Goal: Obtain resource: Download file/media

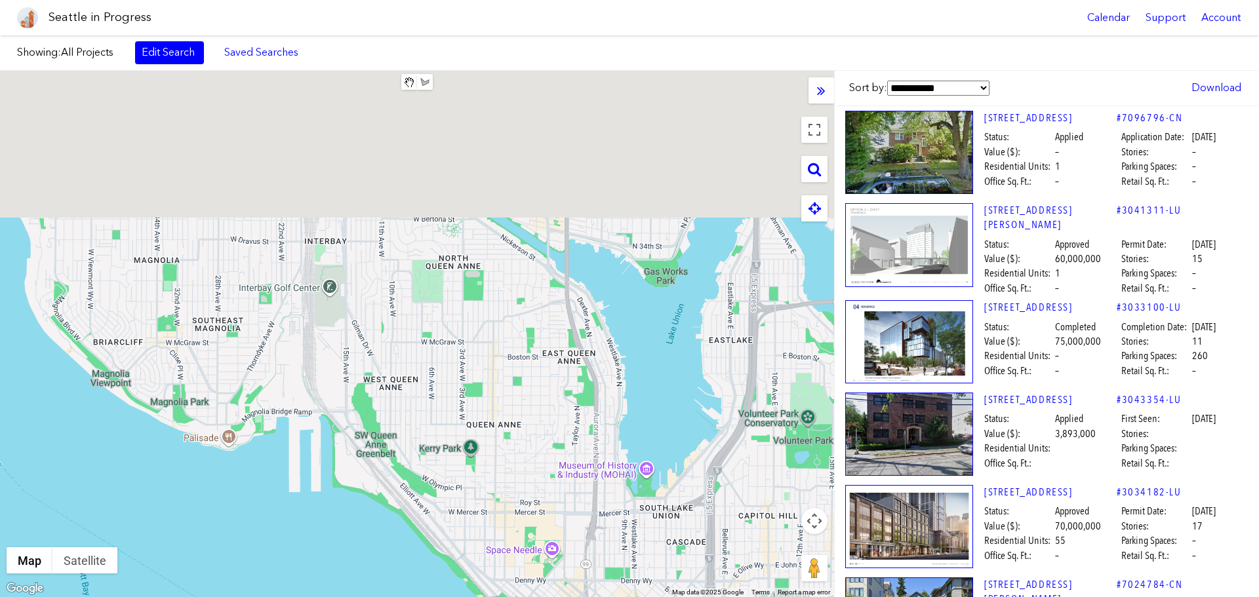
drag, startPoint x: 733, startPoint y: 220, endPoint x: 674, endPoint y: 285, distance: 88.1
click at [631, 439] on div at bounding box center [417, 334] width 834 height 526
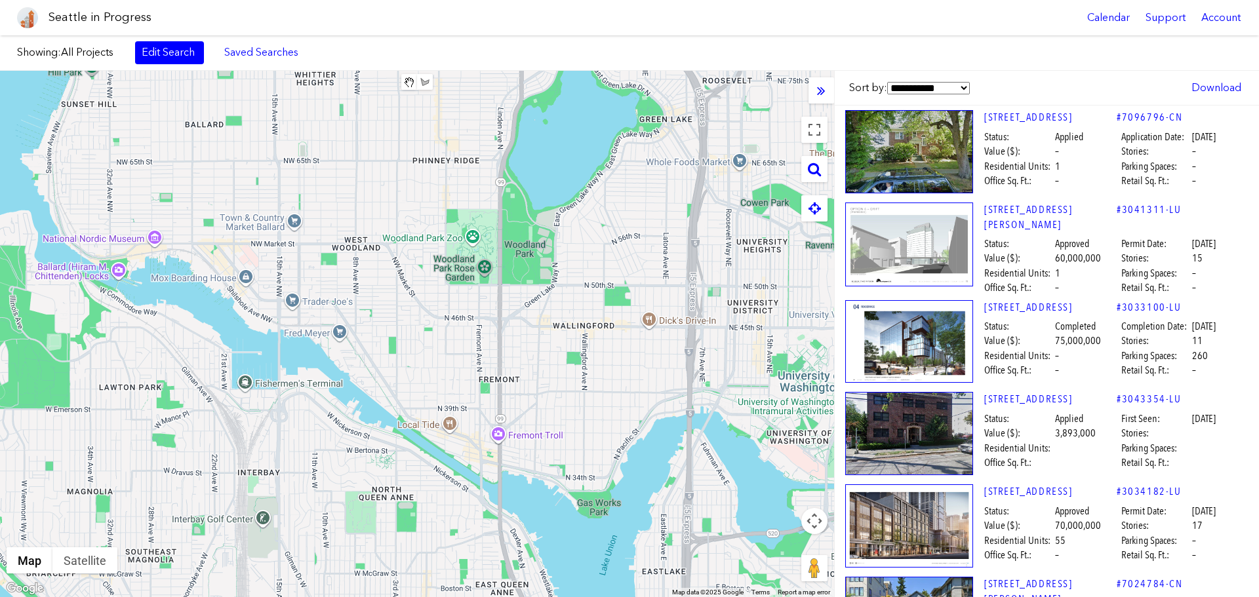
drag, startPoint x: 638, startPoint y: 191, endPoint x: 574, endPoint y: 400, distance: 218.3
click at [574, 400] on div at bounding box center [417, 334] width 834 height 526
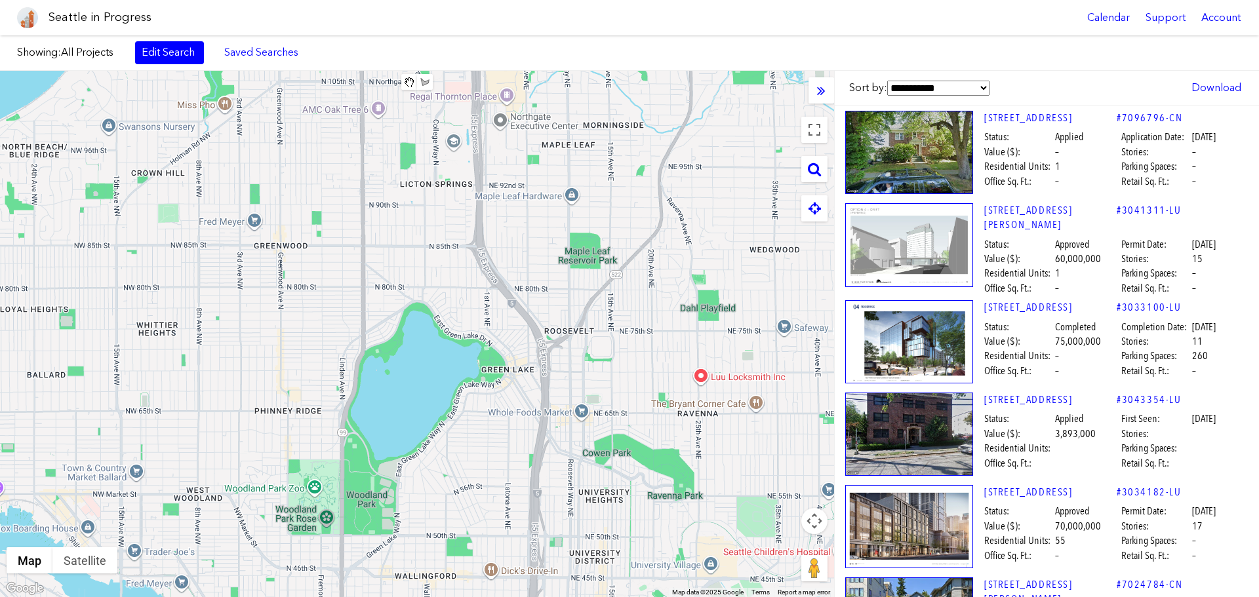
drag, startPoint x: 647, startPoint y: 272, endPoint x: 471, endPoint y: 576, distance: 350.7
click at [471, 439] on div at bounding box center [417, 334] width 834 height 526
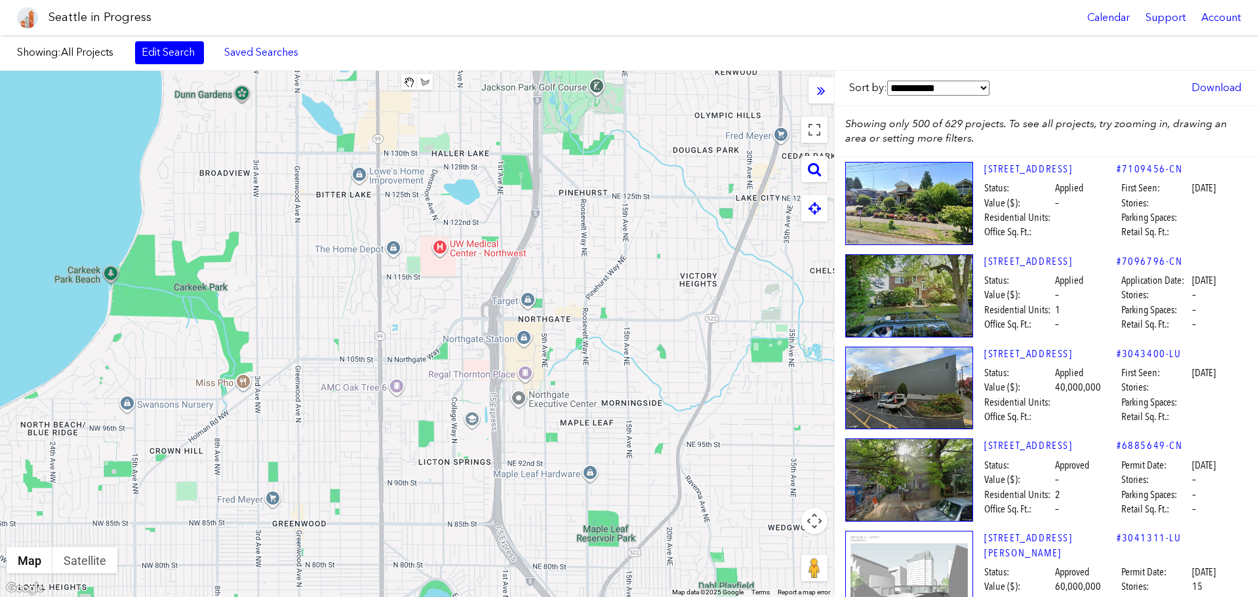
drag, startPoint x: 558, startPoint y: 307, endPoint x: 591, endPoint y: 537, distance: 233.0
click at [591, 439] on div at bounding box center [417, 334] width 834 height 526
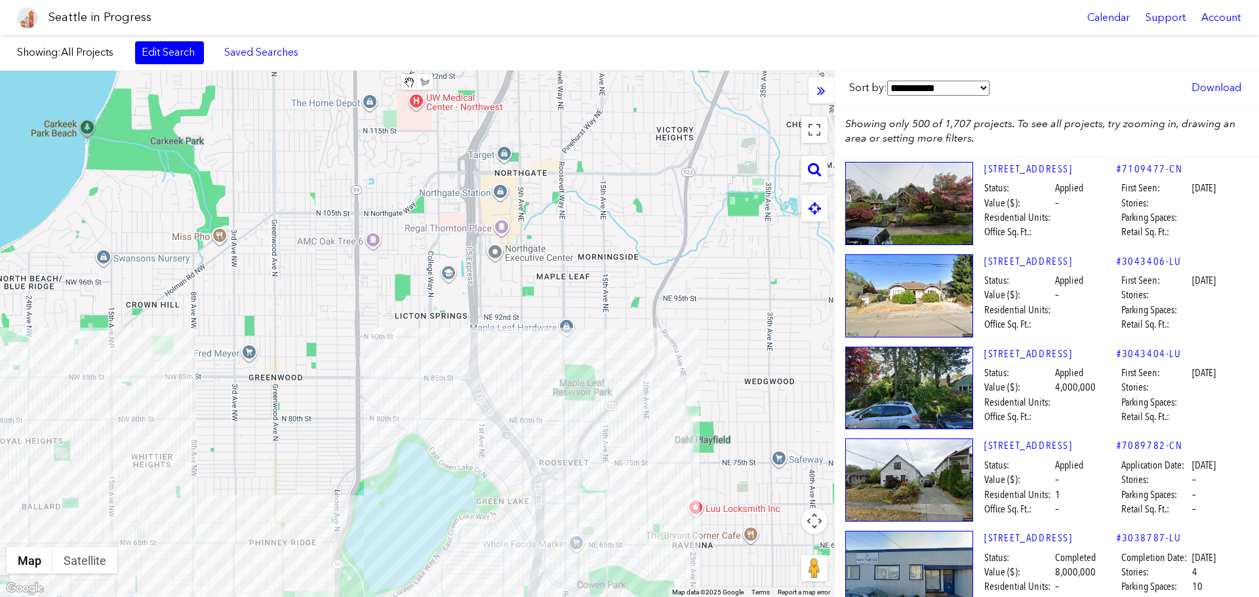
drag, startPoint x: 592, startPoint y: 482, endPoint x: 569, endPoint y: 332, distance: 152.5
click at [569, 332] on div at bounding box center [417, 334] width 834 height 526
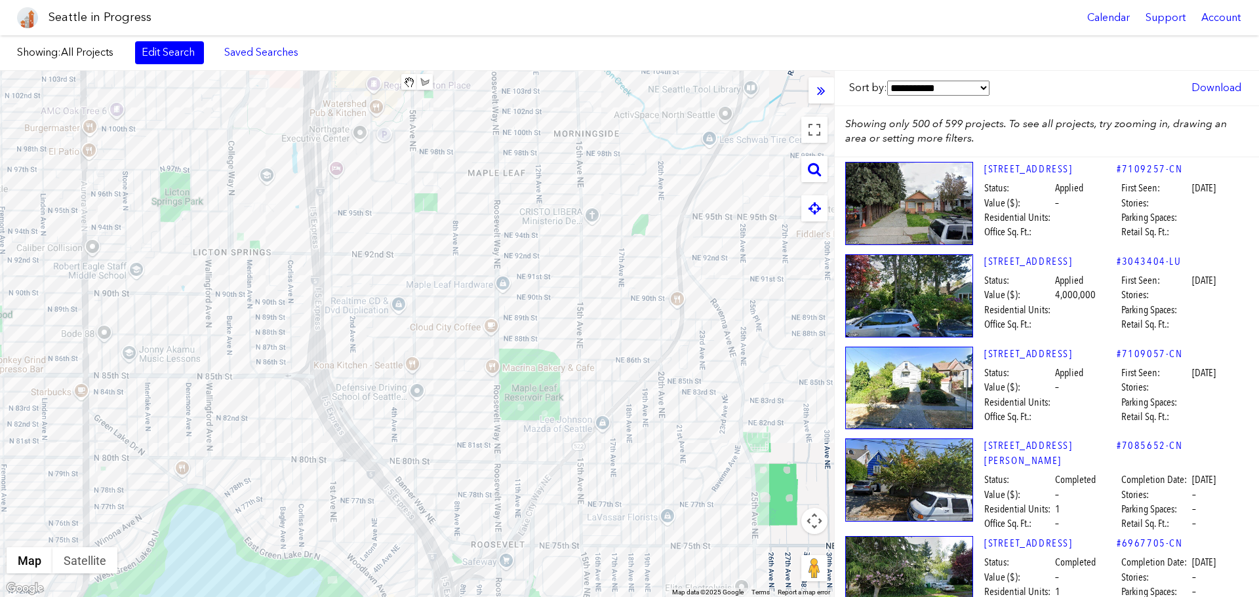
drag, startPoint x: 604, startPoint y: 246, endPoint x: 511, endPoint y: 250, distance: 93.8
click at [494, 250] on div at bounding box center [417, 334] width 834 height 526
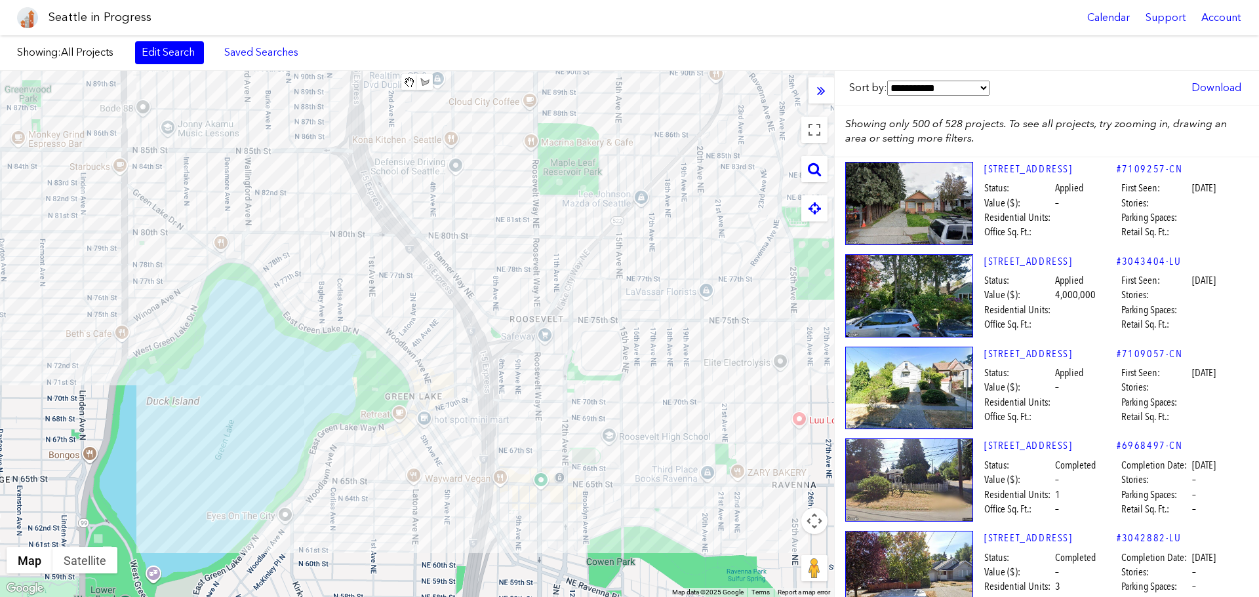
drag, startPoint x: 531, startPoint y: 351, endPoint x: 571, endPoint y: 124, distance: 230.9
click at [571, 124] on div at bounding box center [417, 334] width 834 height 526
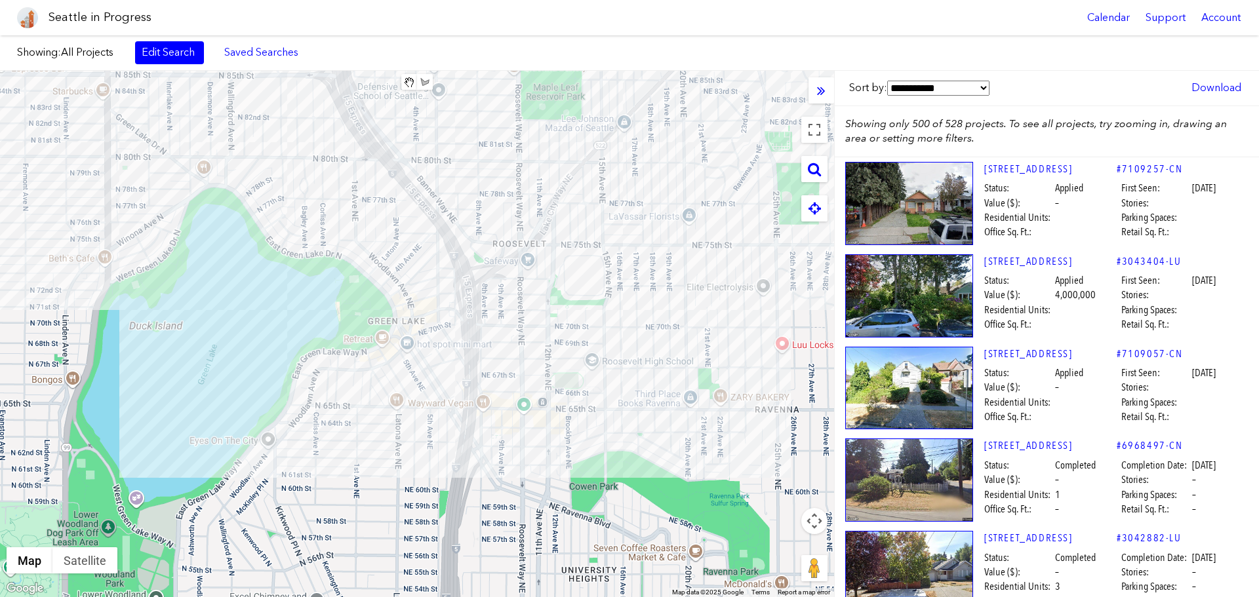
drag, startPoint x: 569, startPoint y: 408, endPoint x: 549, endPoint y: 330, distance: 79.8
click at [549, 330] on div at bounding box center [417, 334] width 834 height 526
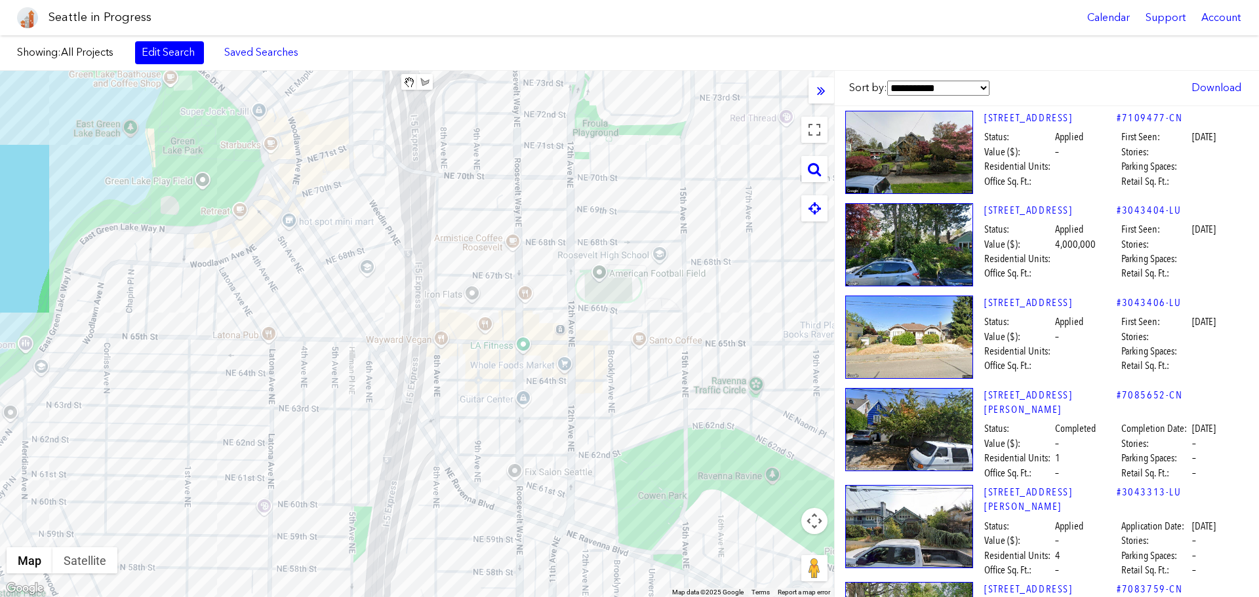
drag, startPoint x: 528, startPoint y: 392, endPoint x: 545, endPoint y: 286, distance: 106.9
click at [545, 286] on div at bounding box center [417, 334] width 834 height 526
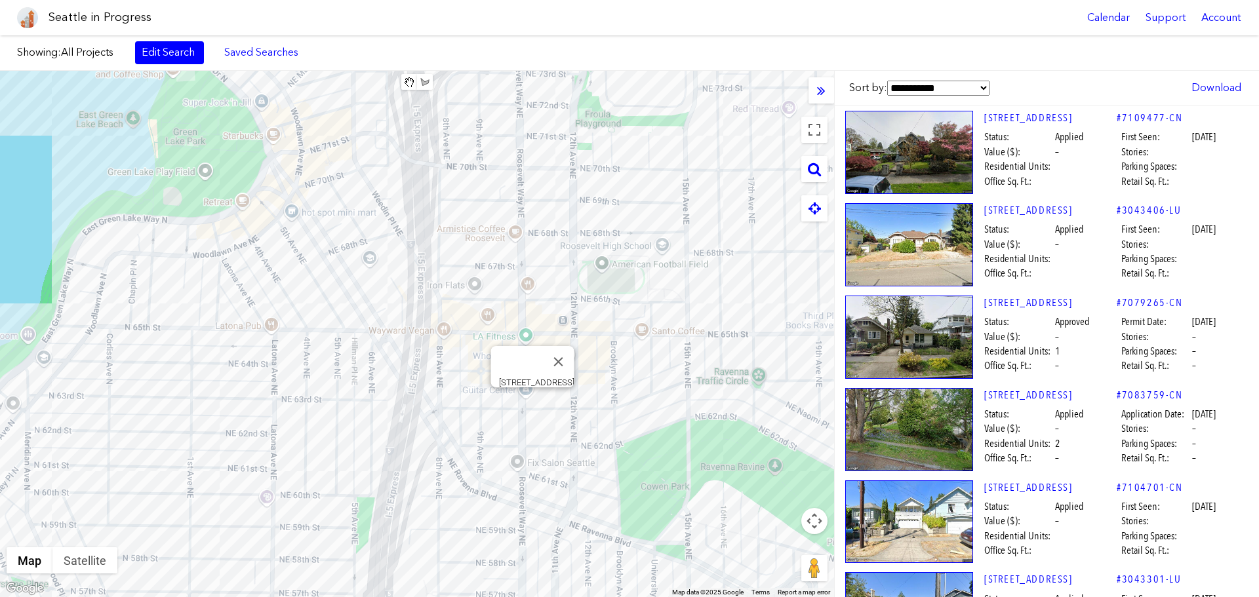
click at [532, 401] on div "[STREET_ADDRESS]" at bounding box center [417, 334] width 834 height 526
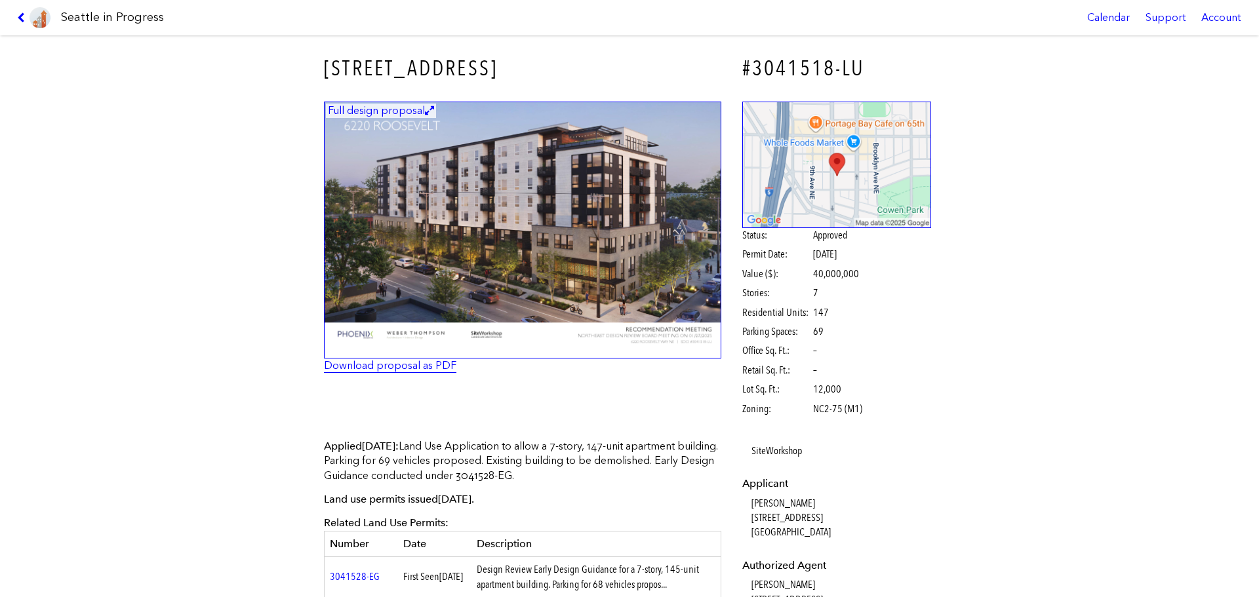
click at [412, 367] on link "Download proposal as PDF" at bounding box center [390, 365] width 132 height 12
